Goal: Complete application form

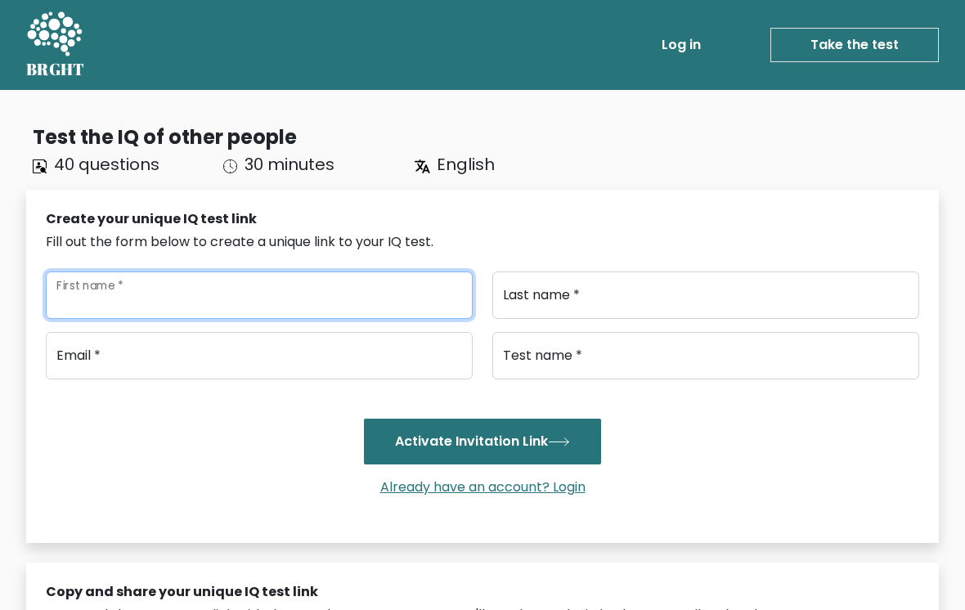
click at [293, 285] on input "First name *" at bounding box center [259, 294] width 427 height 47
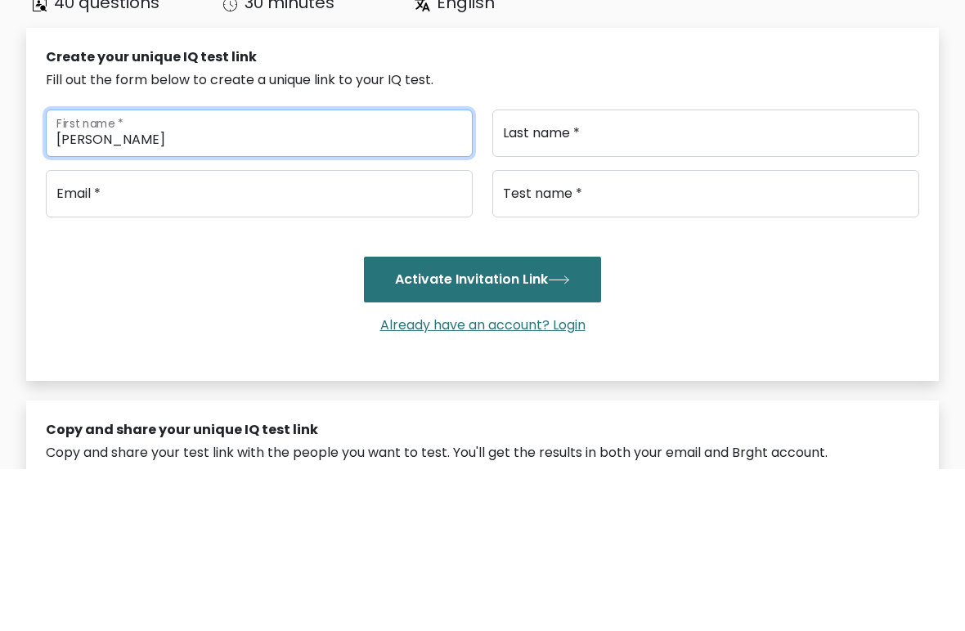
type input "[PERSON_NAME]"
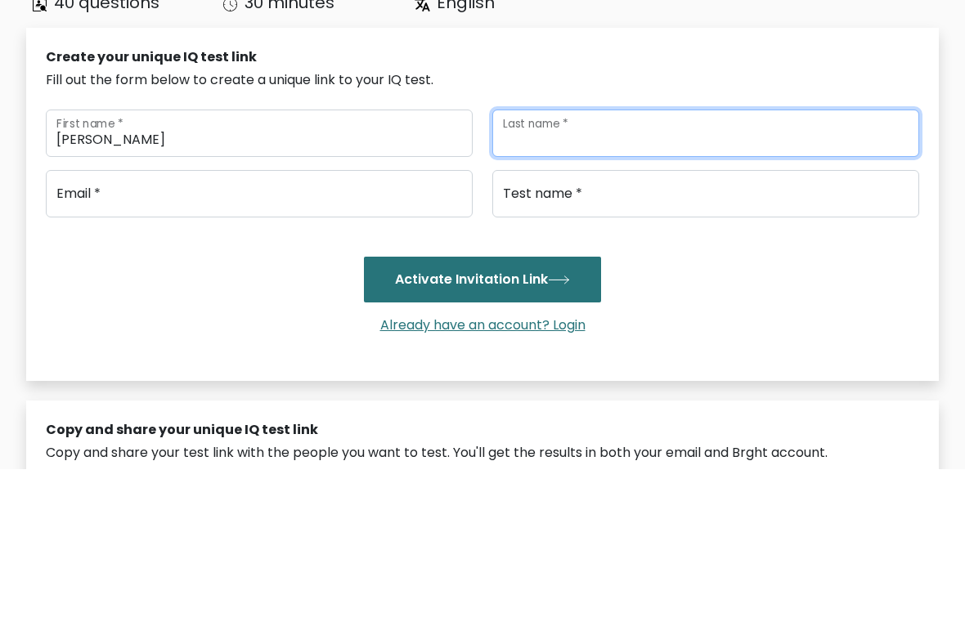
click at [558, 271] on input "Last name *" at bounding box center [705, 294] width 427 height 47
type input "Lihawa"
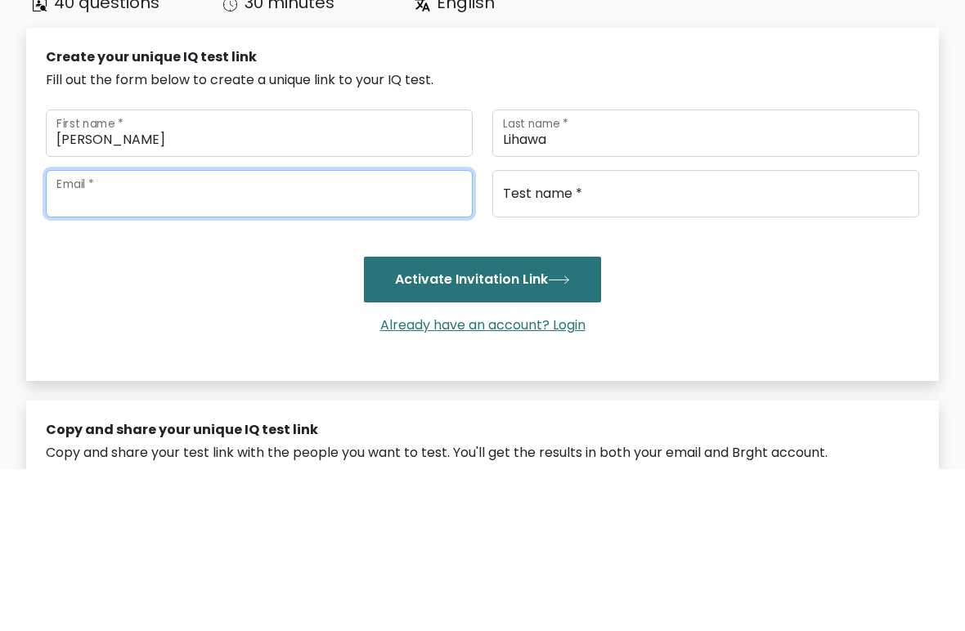
click at [151, 332] on input "email" at bounding box center [259, 355] width 427 height 47
type input "[EMAIL_ADDRESS][DOMAIN_NAME]"
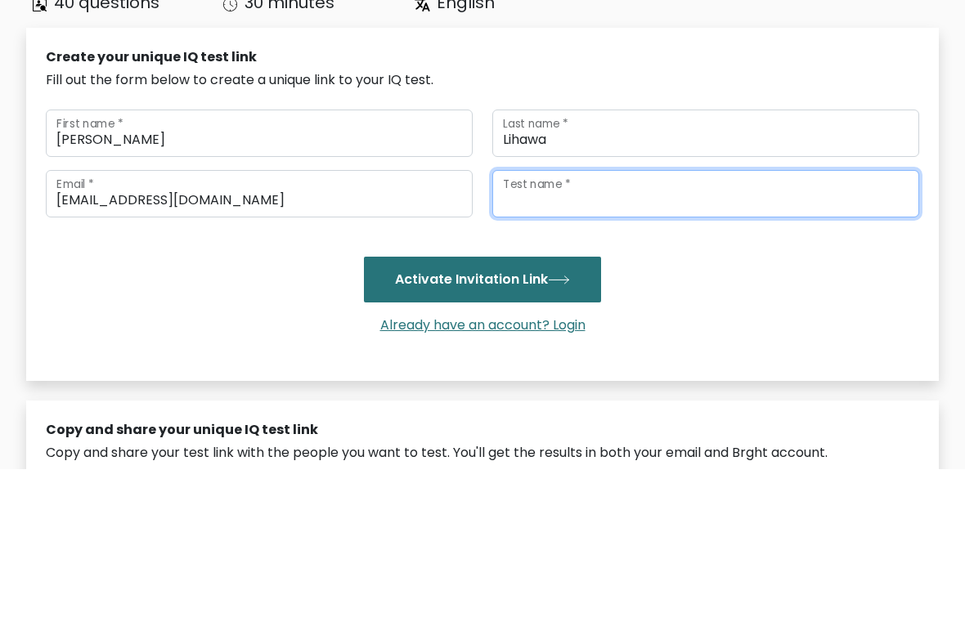
click at [558, 332] on input "Test name *" at bounding box center [705, 355] width 427 height 47
type input "[PERSON_NAME]"
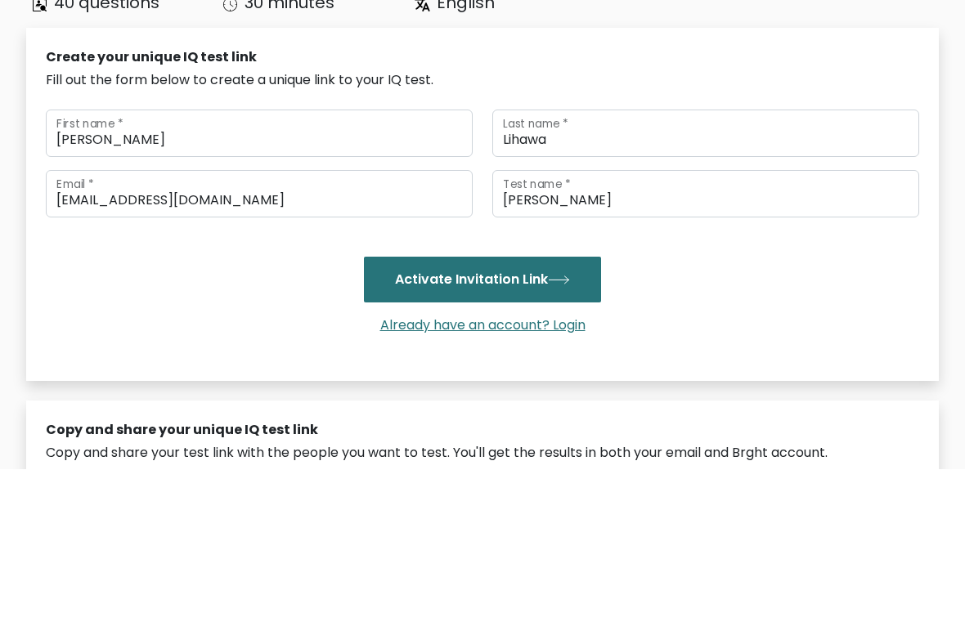
click at [770, 332] on div "[EMAIL_ADDRESS][DOMAIN_NAME] Email * [PERSON_NAME] Test name * Activate Invitat…" at bounding box center [482, 421] width 873 height 178
